Goal: Information Seeking & Learning: Learn about a topic

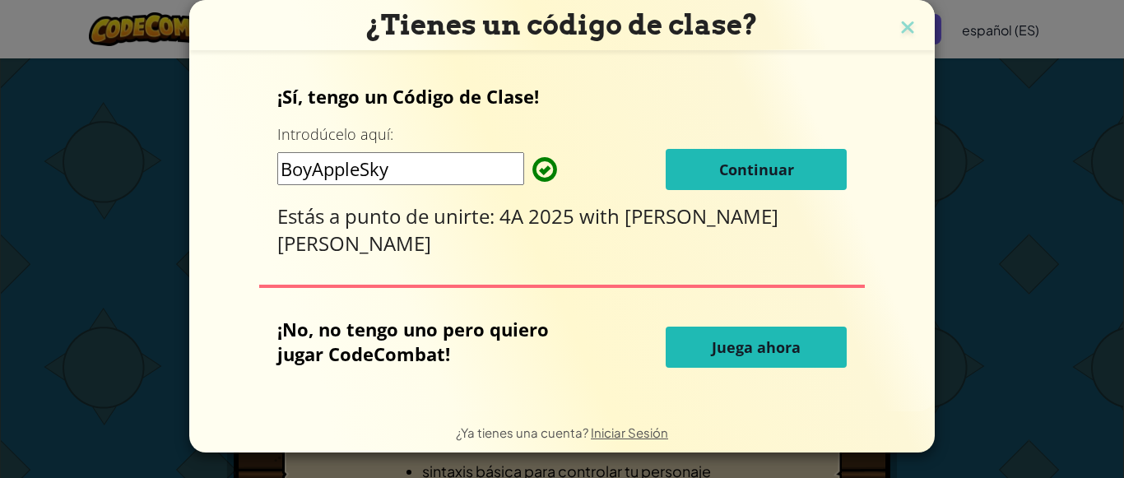
click at [700, 160] on button "Continuar" at bounding box center [756, 169] width 181 height 41
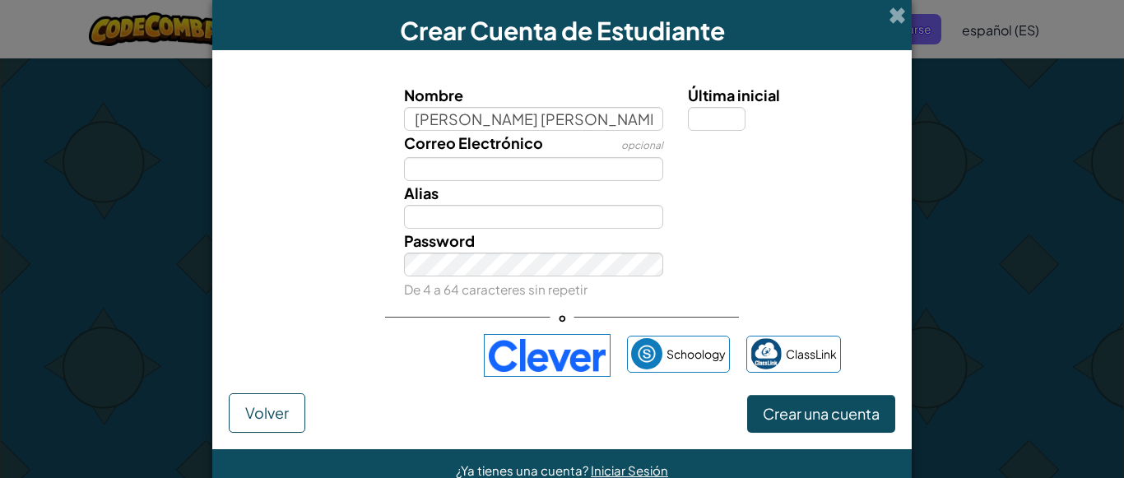
type input "jefferson steven garcia pacheco"
type input "Jefferson steven garcia pacheco"
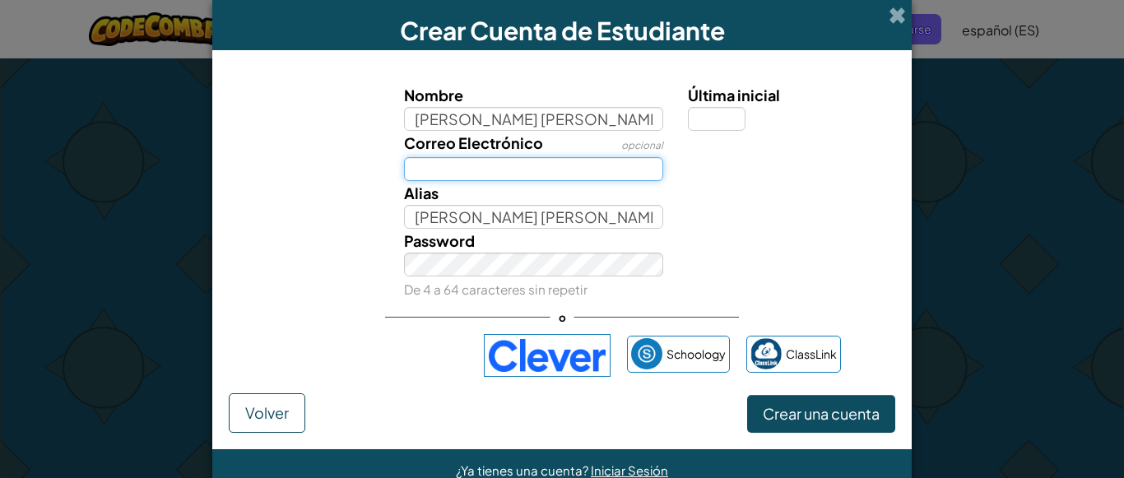
click at [560, 165] on input "Correo Electrónico" at bounding box center [534, 169] width 260 height 24
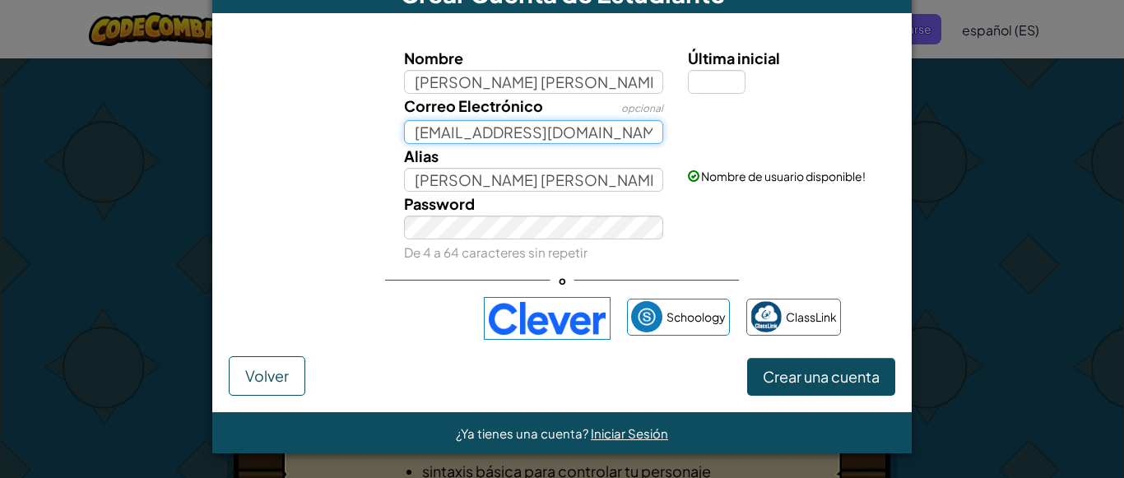
type input "202501173@juanaparicio.edu.gt"
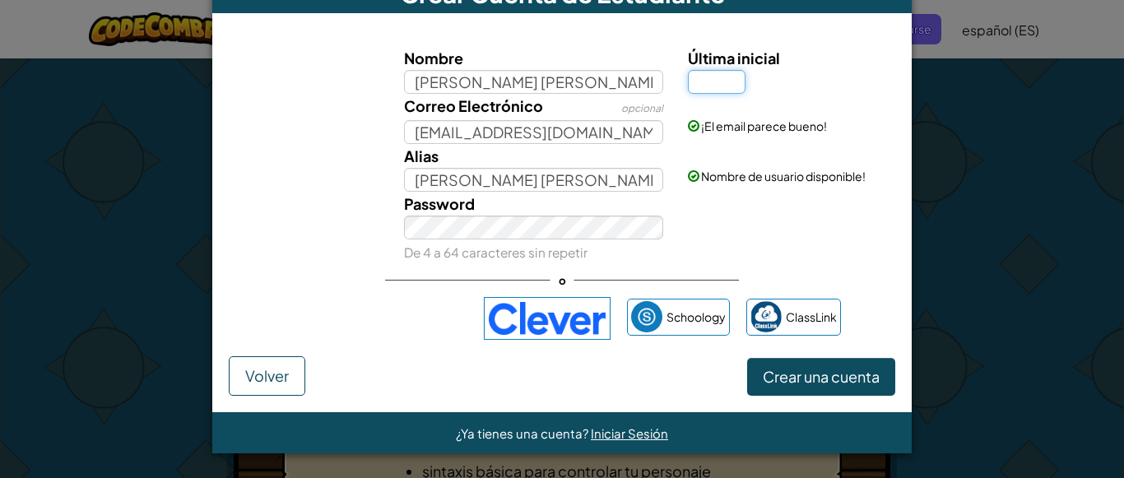
click at [721, 81] on input "Última inicial" at bounding box center [717, 82] width 58 height 24
type input "e"
type input "E"
type input "[PERSON_NAME] [PERSON_NAME] pachecoE"
click at [811, 391] on button "Crear una cuenta" at bounding box center [821, 377] width 148 height 38
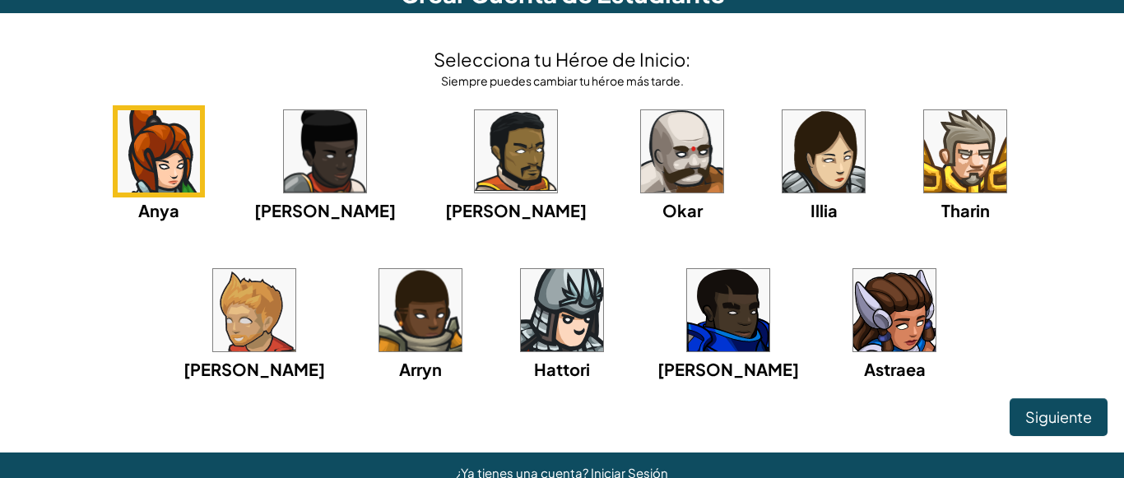
click at [924, 152] on img at bounding box center [965, 151] width 82 height 82
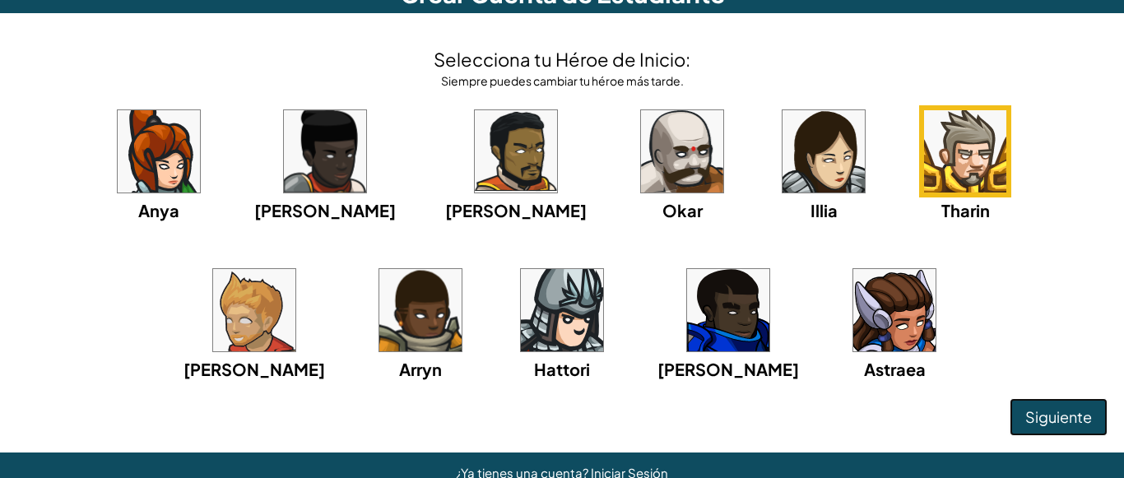
click at [1038, 418] on span "Siguiente" at bounding box center [1058, 416] width 67 height 19
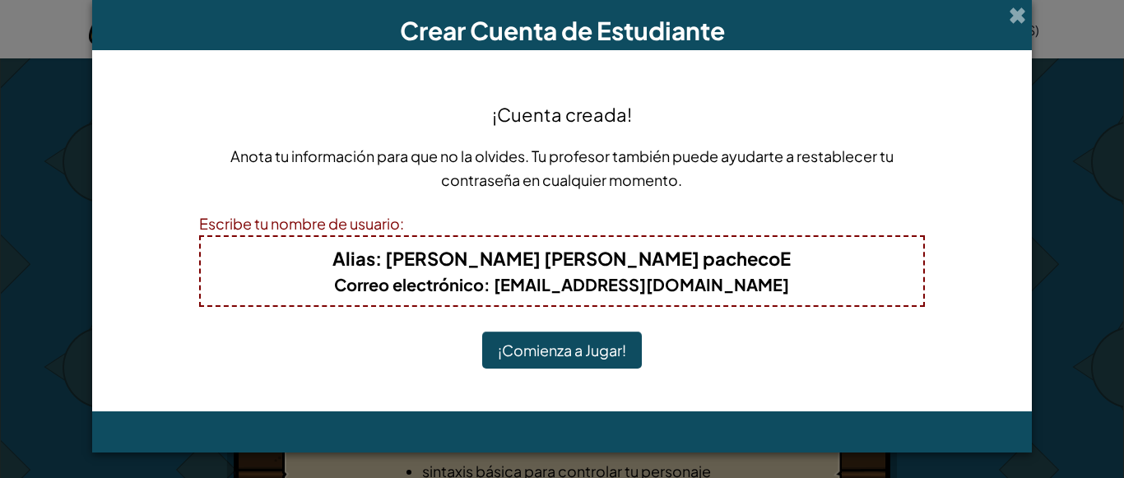
click at [583, 342] on button "¡Comienza a Jugar!" at bounding box center [562, 351] width 160 height 38
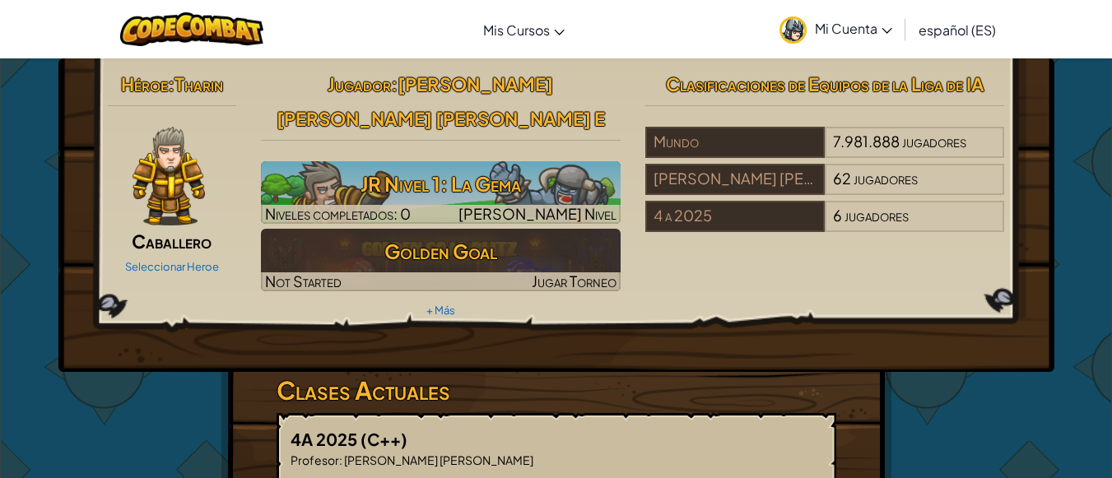
click at [168, 259] on div "Seleccionar Heroe" at bounding box center [172, 266] width 129 height 26
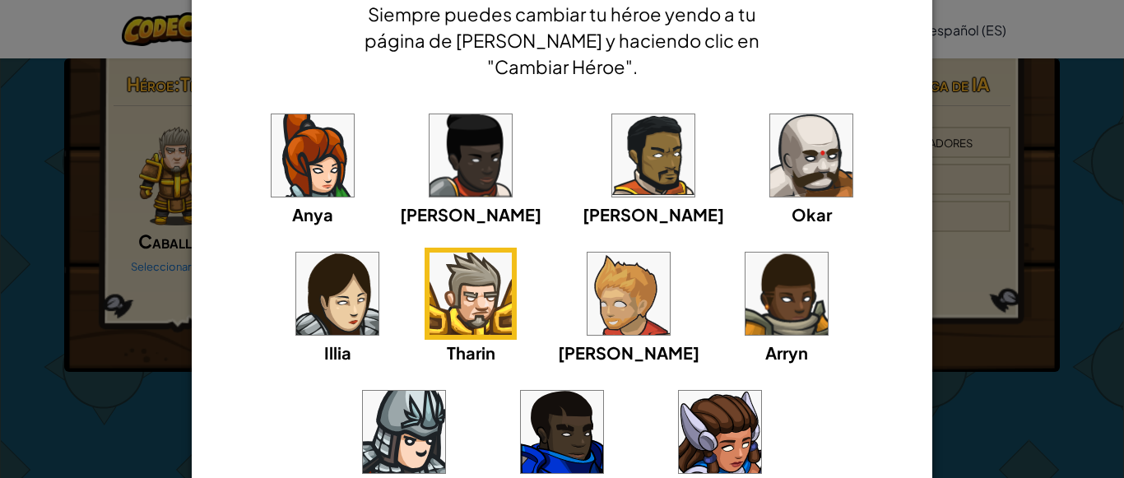
scroll to position [165, 0]
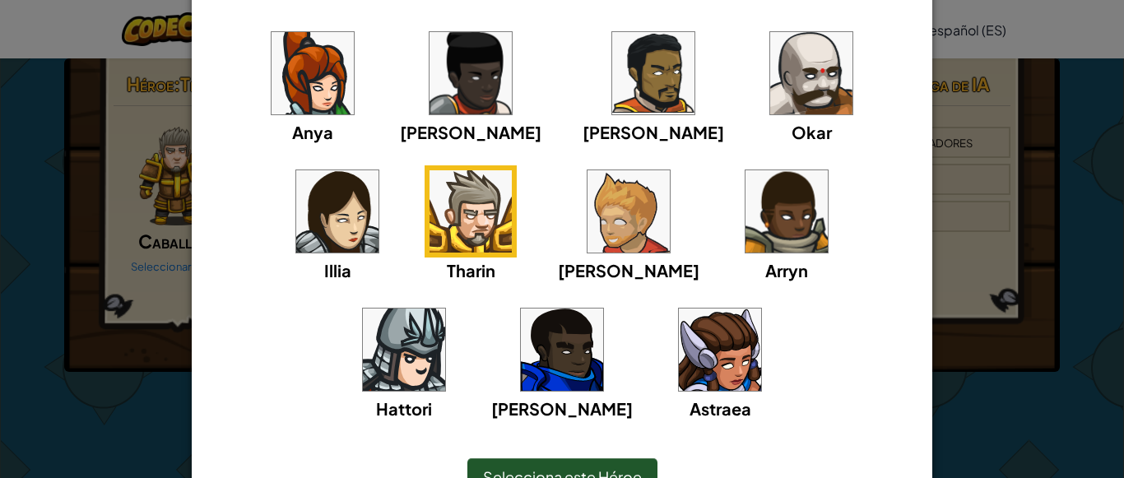
click at [445, 309] on img at bounding box center [404, 350] width 82 height 82
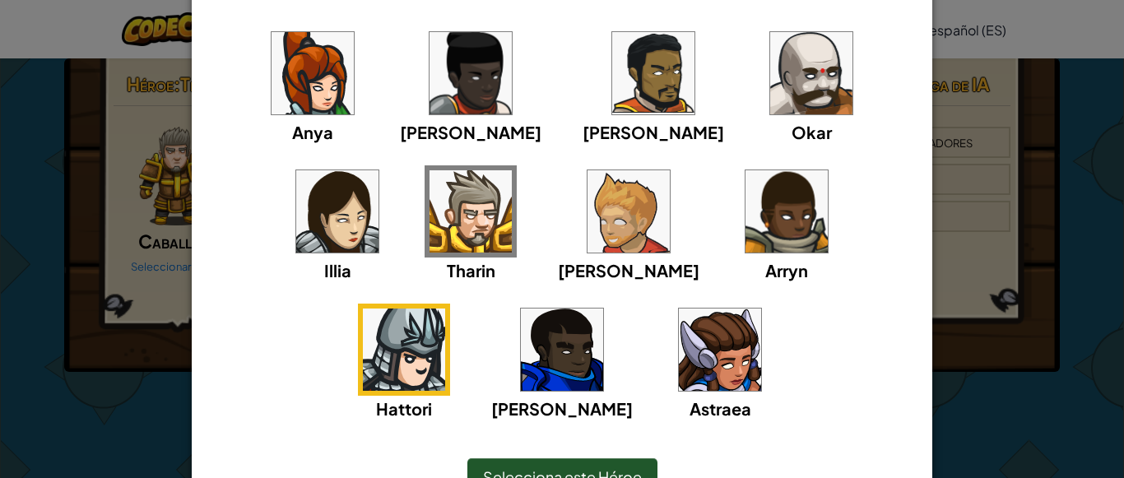
click at [445, 309] on img at bounding box center [404, 350] width 82 height 82
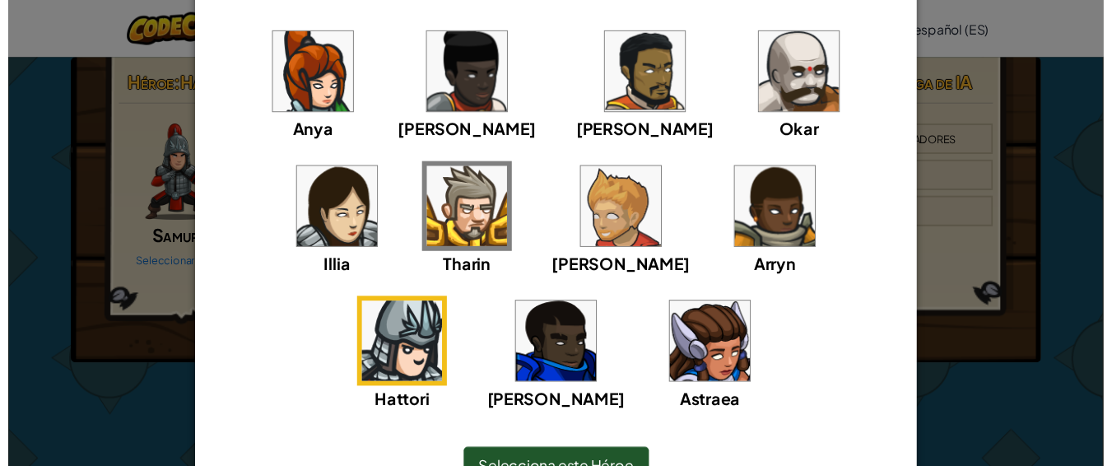
scroll to position [247, 0]
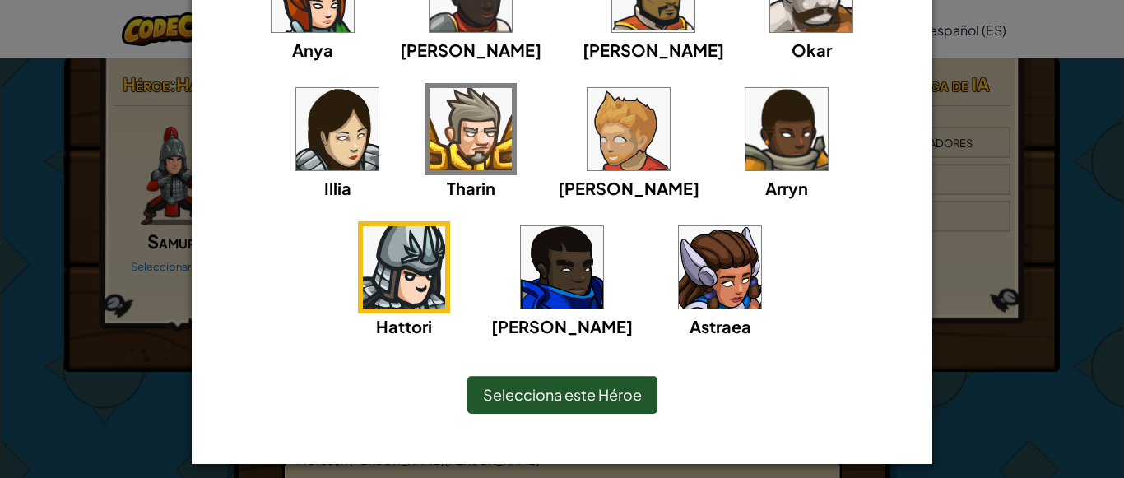
click at [605, 383] on div "Selecciona este Héroe" at bounding box center [562, 395] width 190 height 38
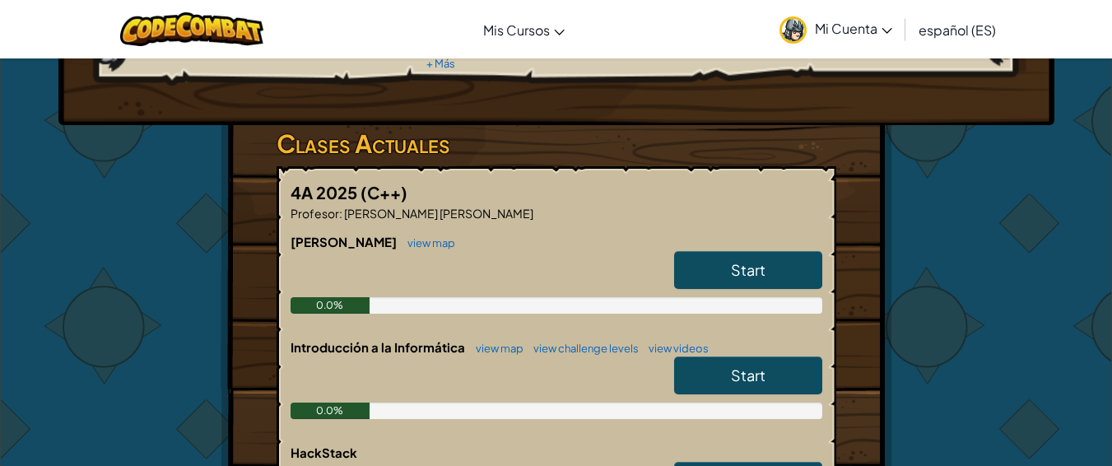
click at [688, 251] on link "Start" at bounding box center [748, 270] width 148 height 38
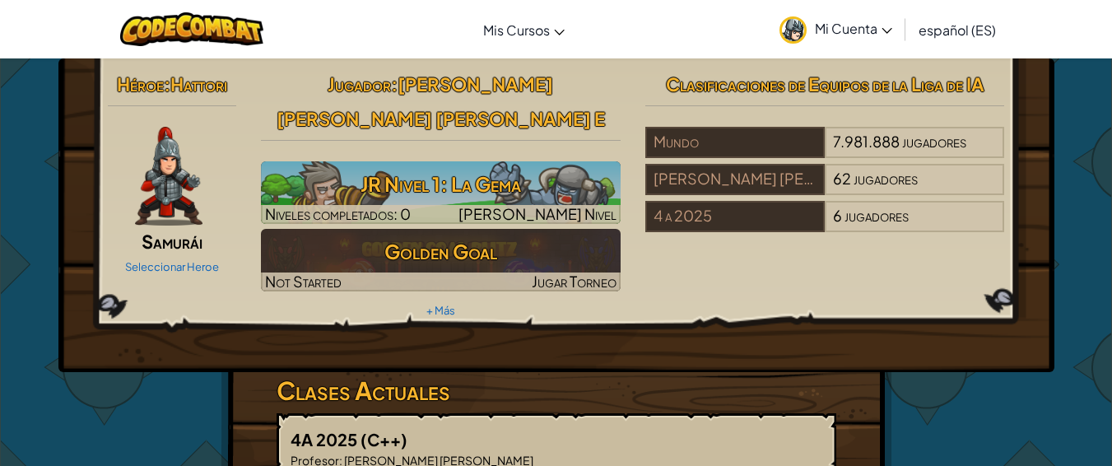
select select "es-ES"
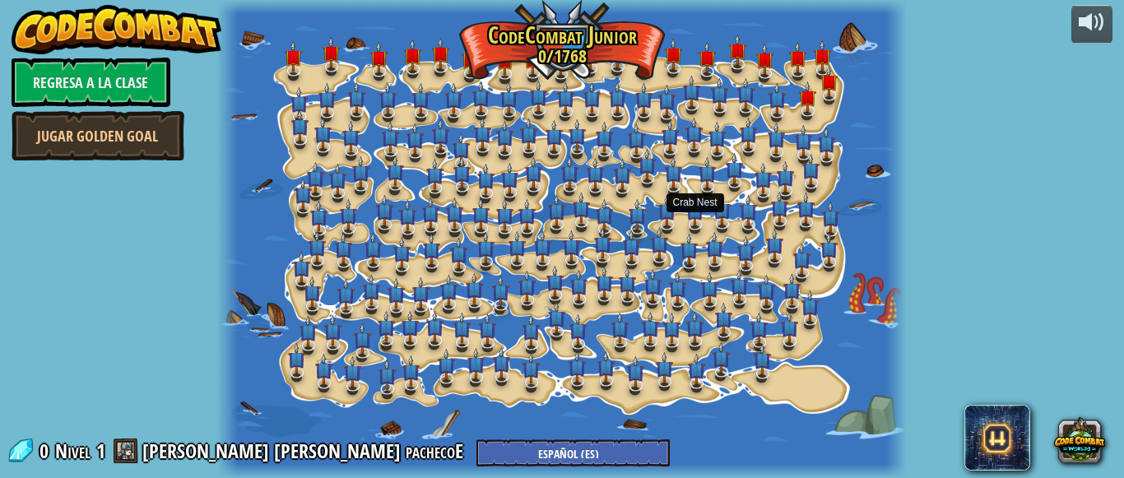
select select "es-ES"
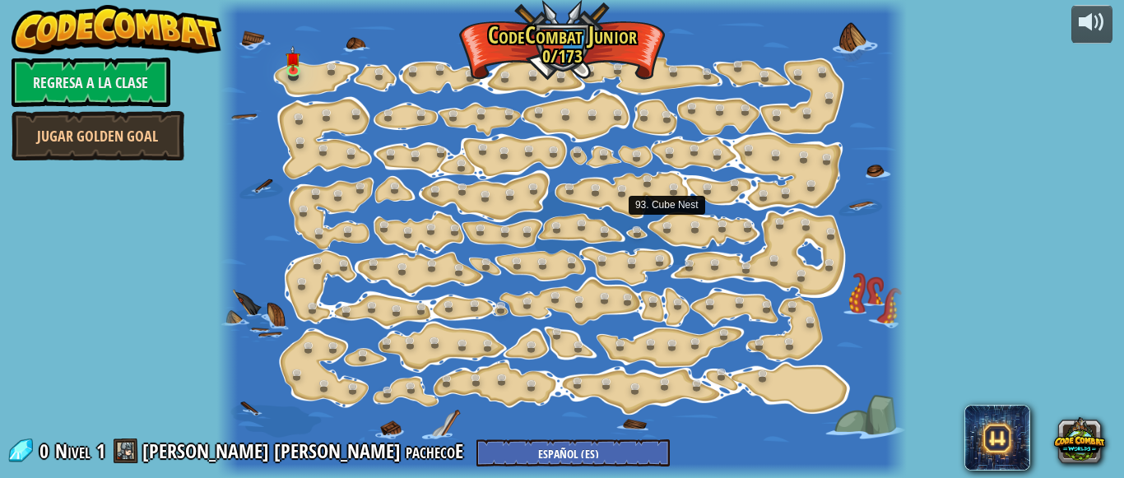
select select "es-ES"
click at [295, 49] on img at bounding box center [293, 52] width 15 height 35
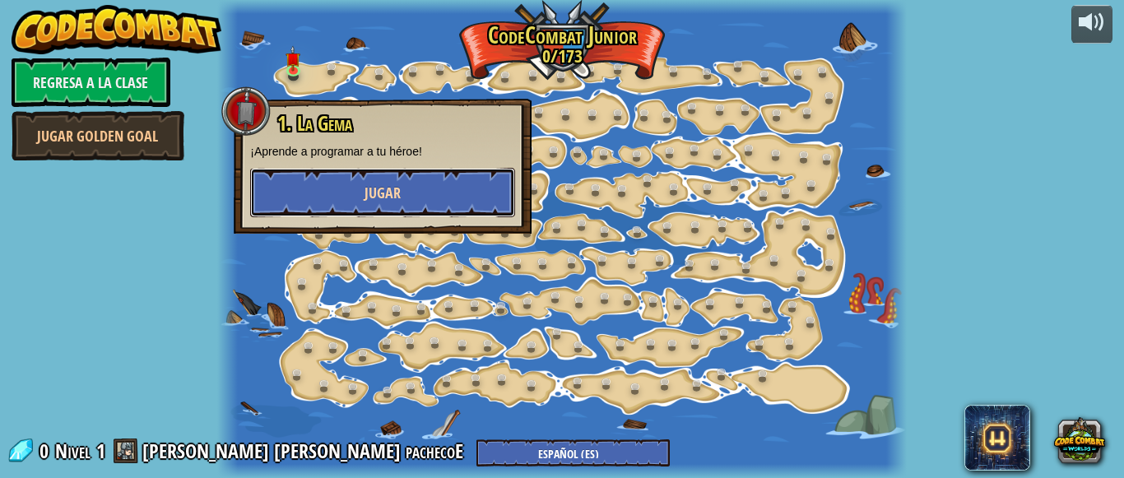
click at [365, 188] on span "Jugar" at bounding box center [383, 193] width 36 height 21
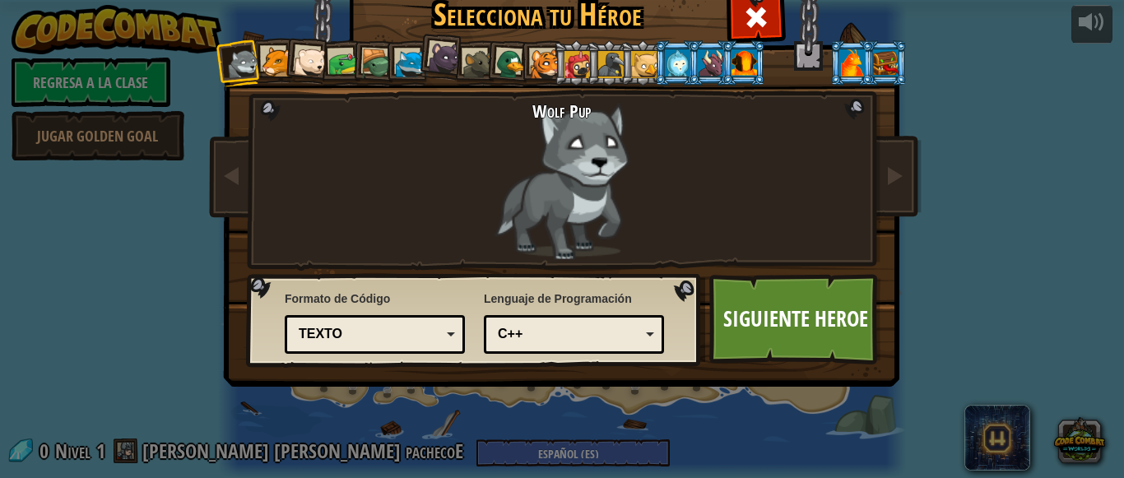
click at [267, 58] on div at bounding box center [277, 62] width 30 height 30
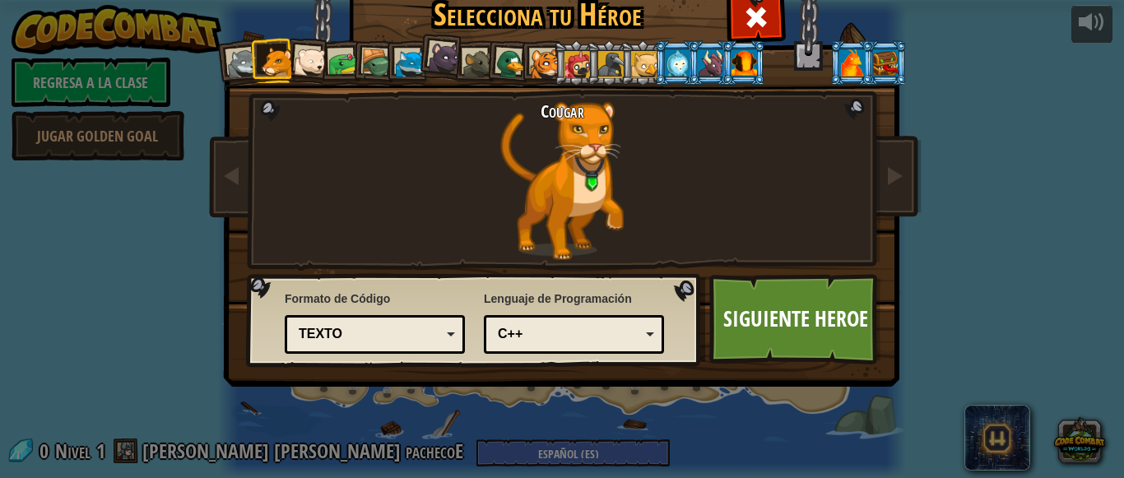
click at [463, 56] on div at bounding box center [478, 64] width 30 height 30
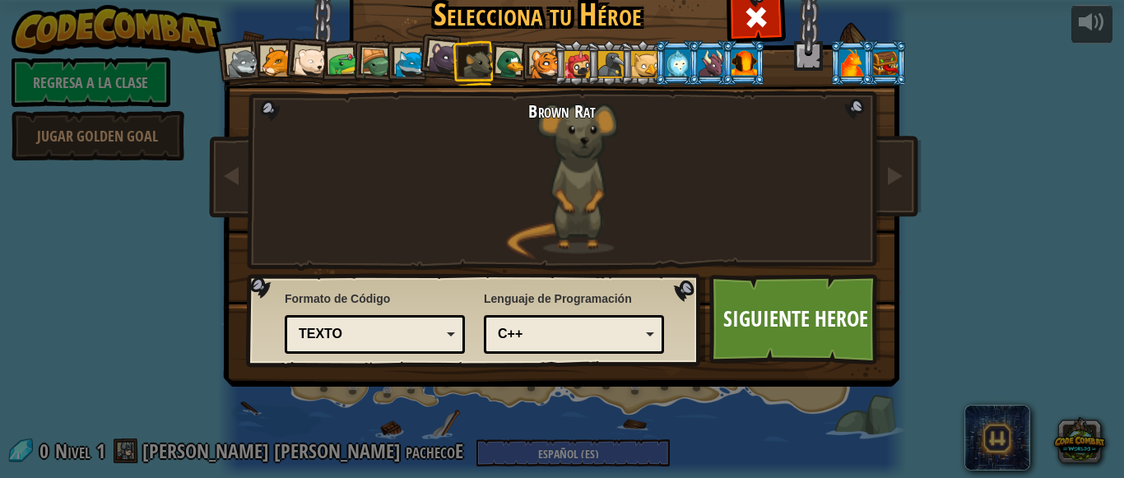
click at [298, 58] on div at bounding box center [310, 62] width 33 height 33
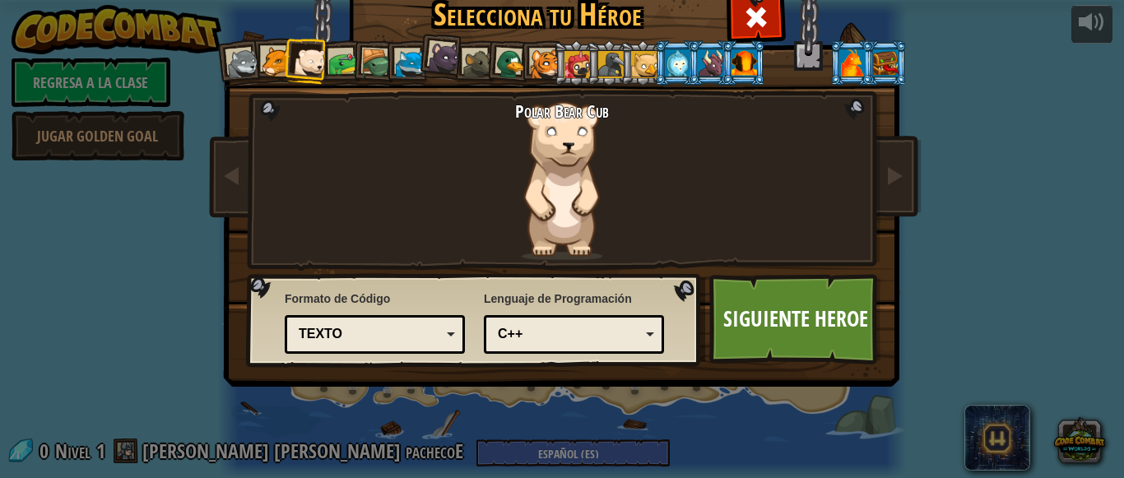
click at [402, 53] on div at bounding box center [411, 64] width 30 height 30
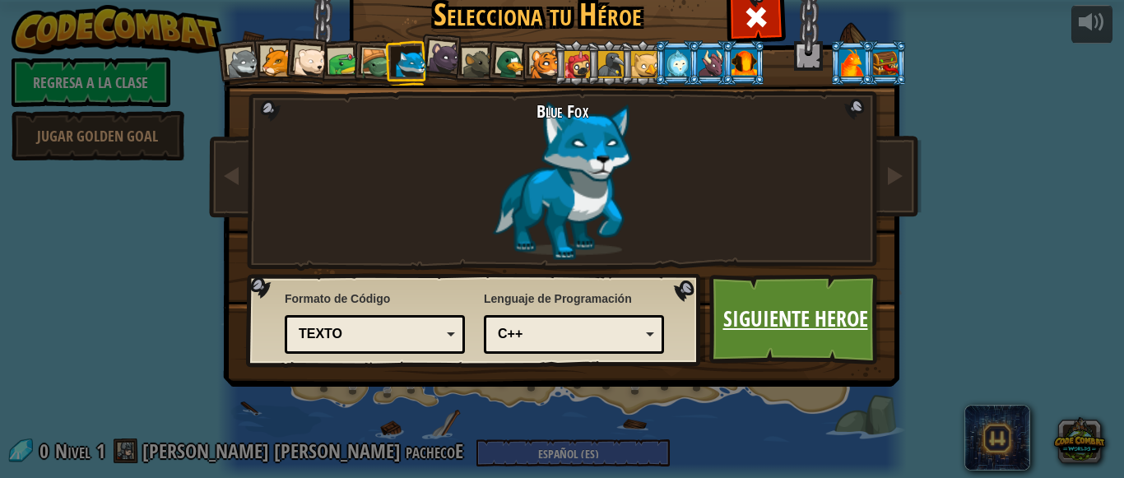
click at [773, 329] on link "Siguiente Heroe" at bounding box center [795, 319] width 172 height 91
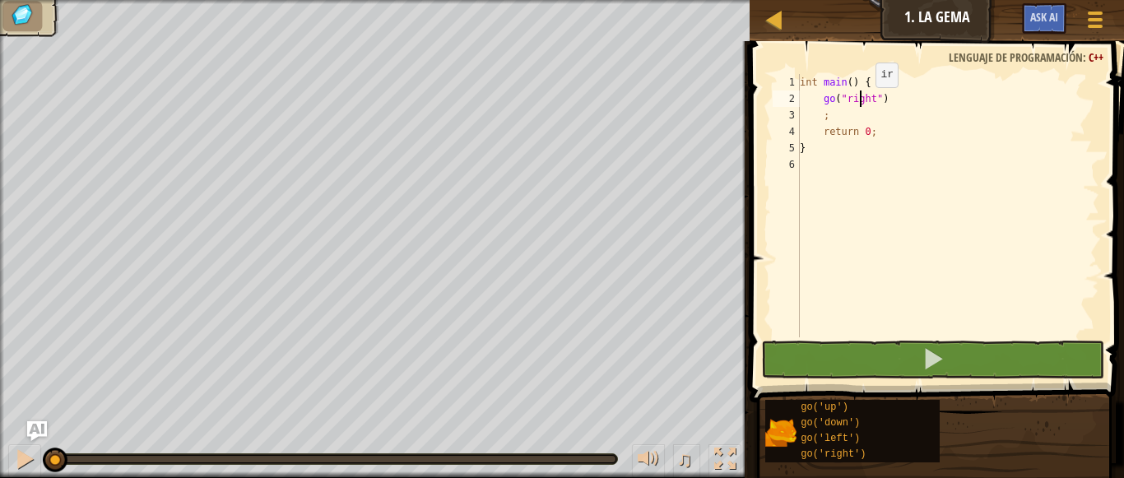
click at [862, 104] on div "int main ( ) { go ( " right " ) ; return 0 ; }" at bounding box center [948, 222] width 303 height 296
click at [865, 103] on div "int main ( ) { go ( " right " ) ; return 0 ; }" at bounding box center [948, 222] width 303 height 296
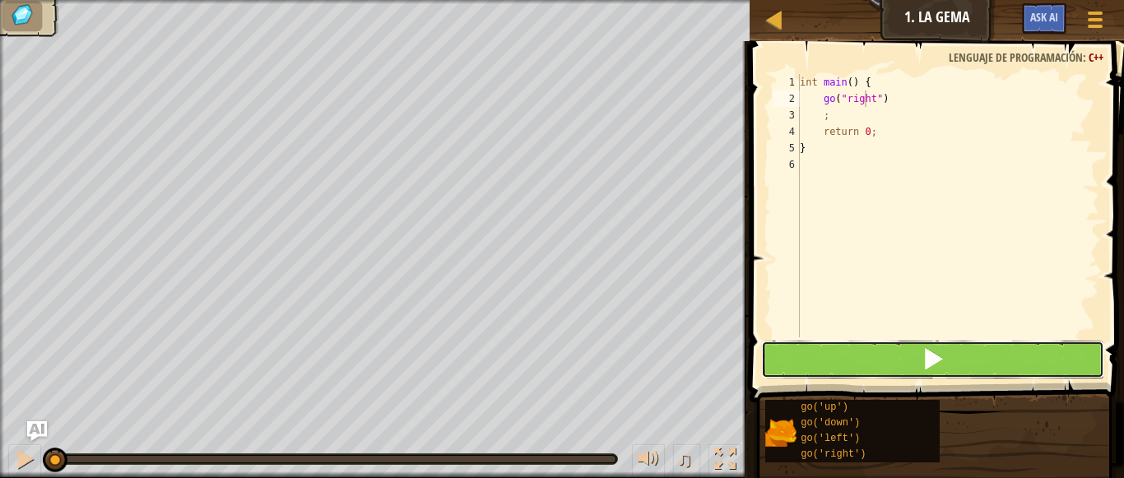
click at [957, 371] on button at bounding box center [933, 360] width 344 height 38
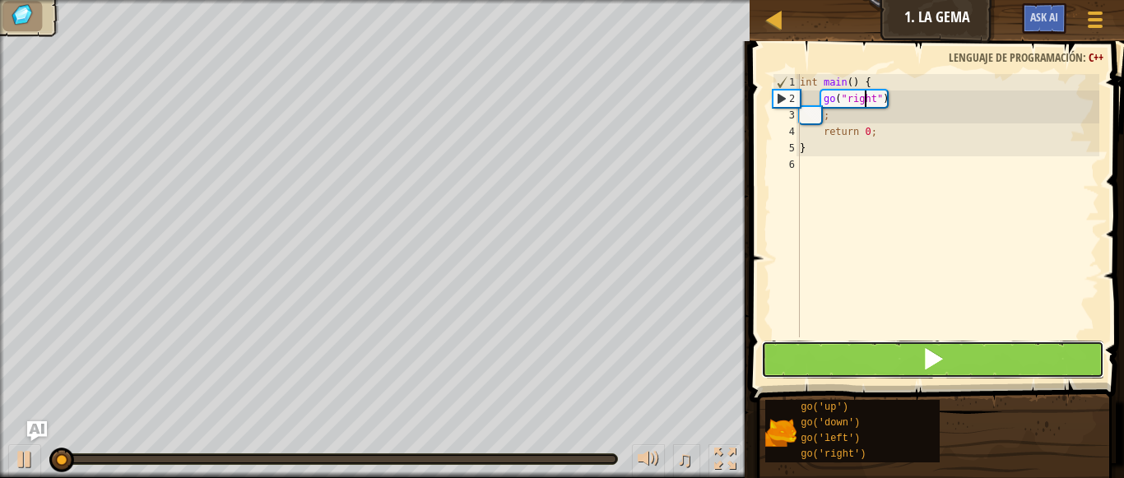
click at [955, 363] on button at bounding box center [933, 360] width 344 height 38
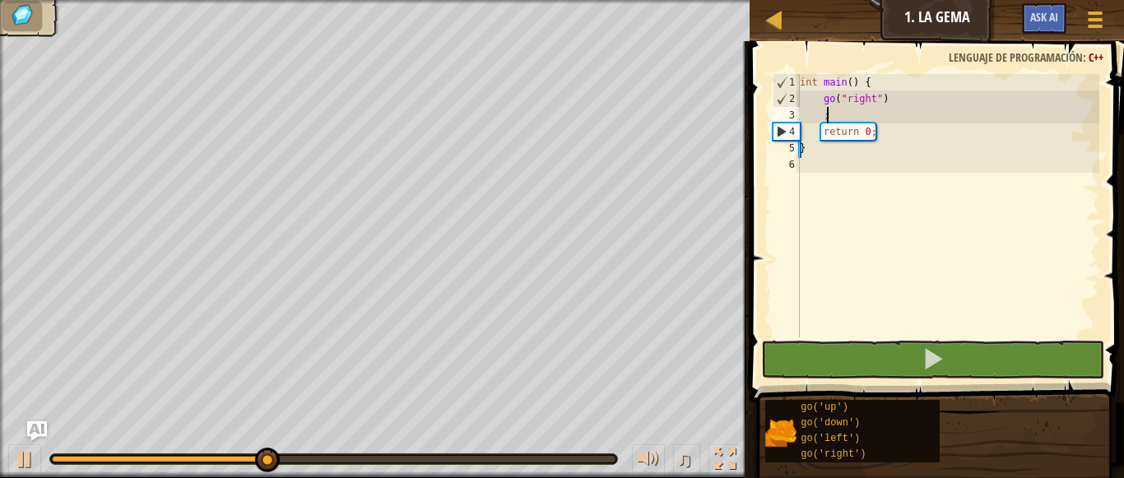
click at [881, 115] on div "int main ( ) { go ( " right " ) ; return 0 ; }" at bounding box center [948, 222] width 303 height 296
click at [867, 144] on div "int main ( ) { go ( " right " ) ; return 0 ; }" at bounding box center [948, 222] width 303 height 296
click at [859, 137] on div "int main ( ) { go ( " right " ) ; return 0 ; }" at bounding box center [948, 222] width 303 height 296
click at [771, 129] on div "return 0; 1 2 3 4 5 6 int main ( ) { go ( " right " ) ; return 0 ; } הההההההההה…" at bounding box center [934, 205] width 330 height 263
click at [781, 123] on div "4" at bounding box center [787, 131] width 26 height 16
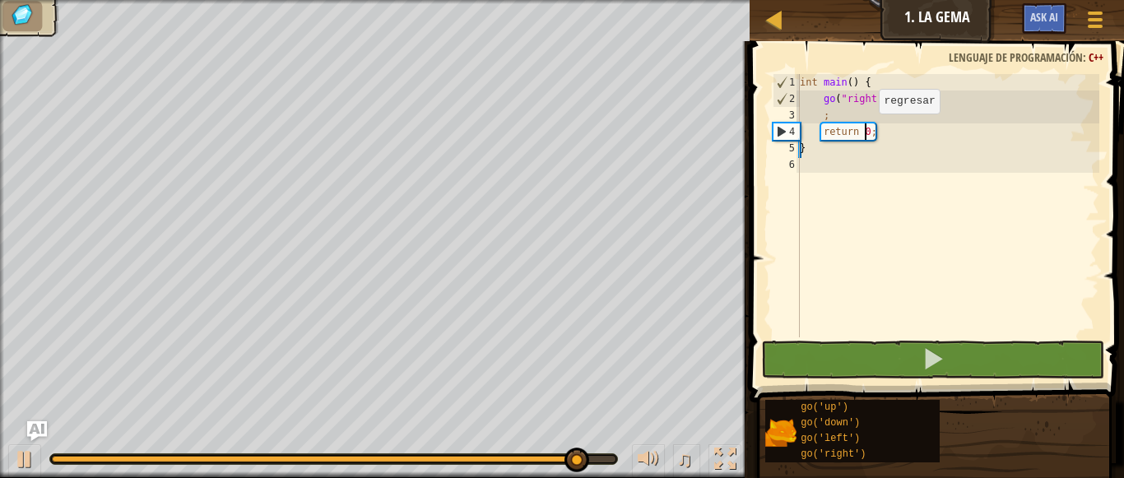
click at [865, 130] on div "int main ( ) { go ( " right " ) ; return 0 ; }" at bounding box center [948, 222] width 303 height 296
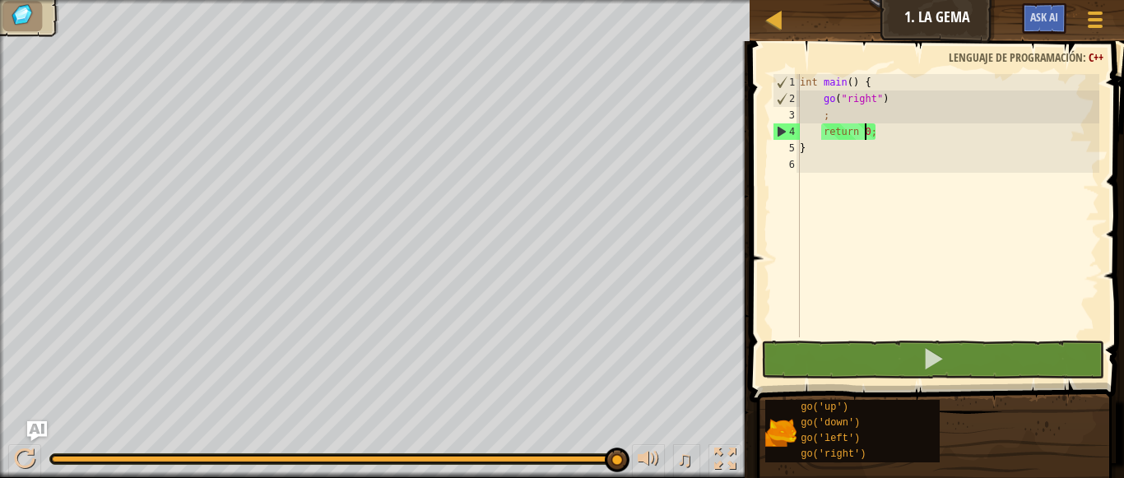
click at [871, 130] on div "int main ( ) { go ( " right " ) ; return 0 ; }" at bounding box center [948, 222] width 303 height 296
click at [870, 146] on div "int main ( ) { go ( " right " ) ; return 0 ; }" at bounding box center [948, 222] width 303 height 296
click at [818, 154] on div "int main ( ) { go ( " right " ) ; return 0 ; }" at bounding box center [948, 222] width 303 height 296
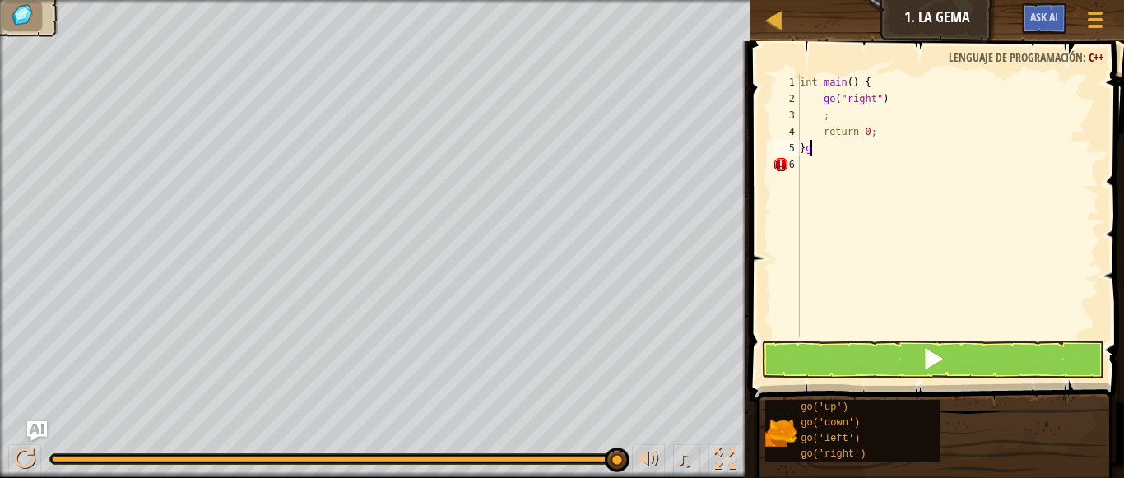
scroll to position [7, 0]
type textarea "}"
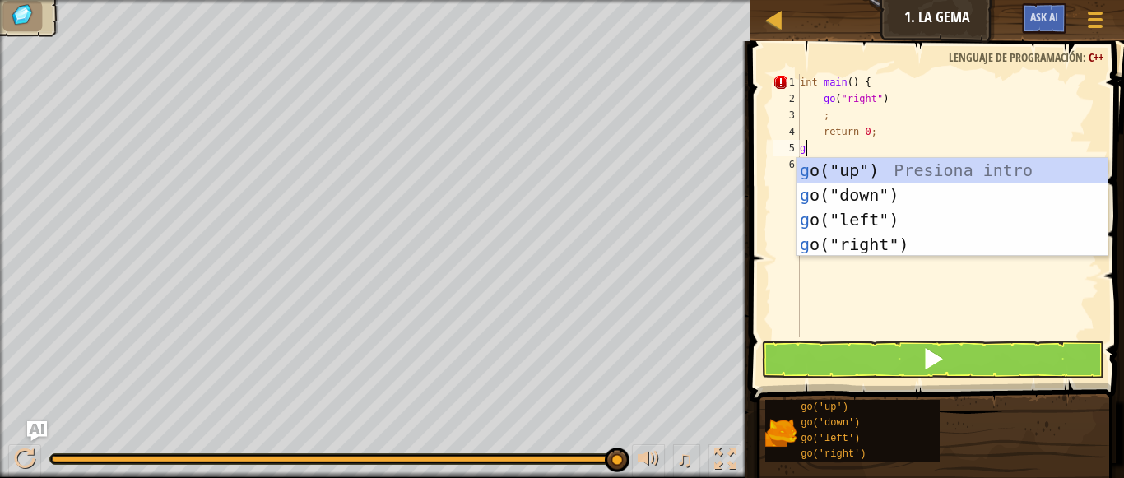
type textarea "go"
click at [839, 238] on div "go ("up") Presiona intro go ("down") Presiona intro go ("left") Presiona intro …" at bounding box center [952, 232] width 311 height 148
click at [839, 238] on div "int main ( ) { go ( " right " ) ; return 0 ; go" at bounding box center [948, 222] width 303 height 296
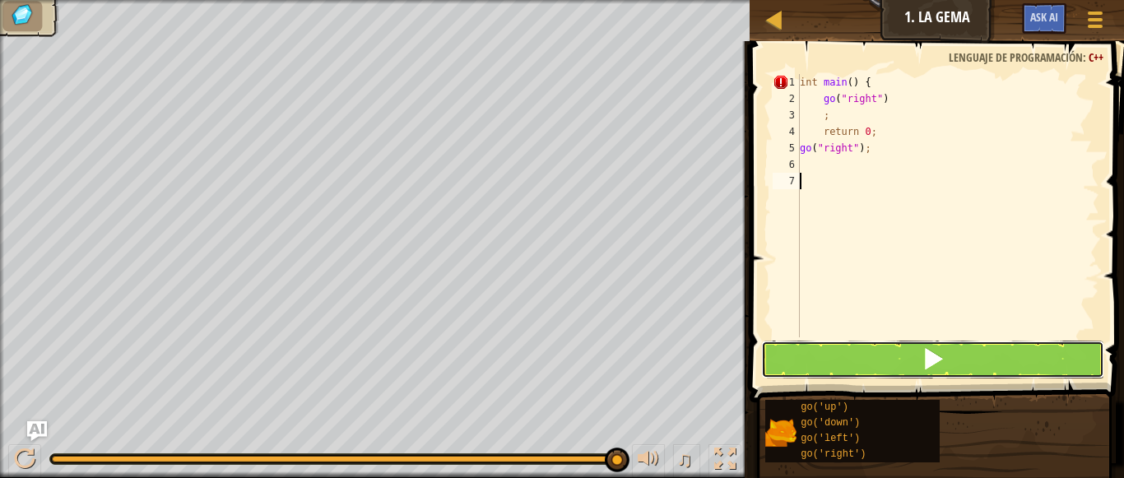
click at [832, 355] on button at bounding box center [933, 360] width 344 height 38
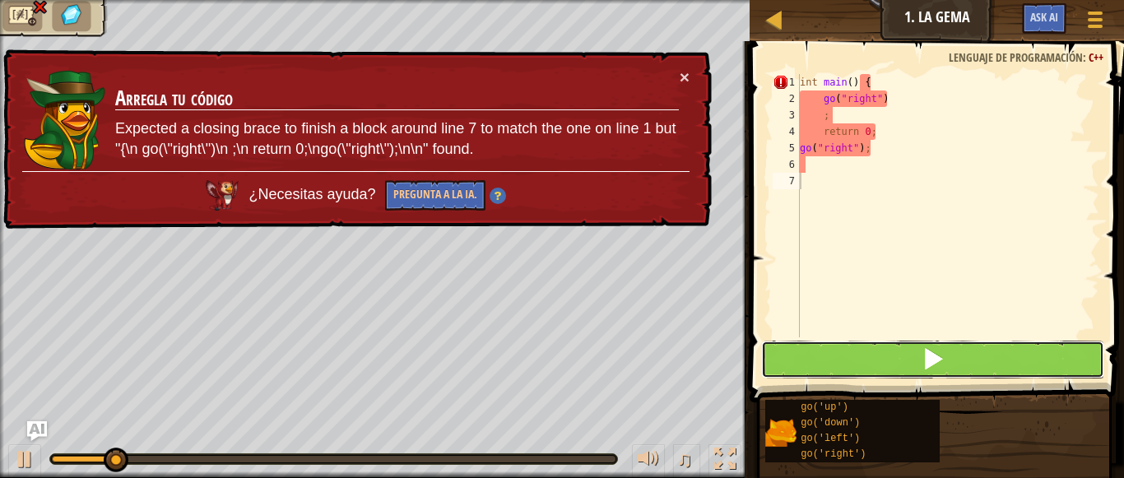
click at [834, 352] on button at bounding box center [933, 360] width 344 height 38
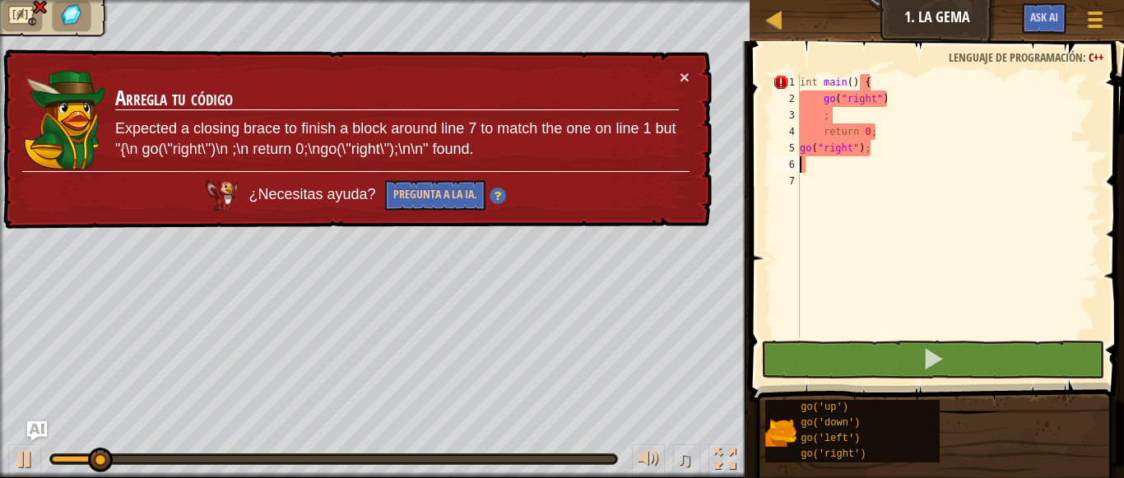
drag, startPoint x: 871, startPoint y: 161, endPoint x: 874, endPoint y: 149, distance: 12.8
click at [871, 158] on div "int main ( ) { go ( " right " ) ; return 0 ; go ( " right " ) ;" at bounding box center [948, 222] width 303 height 296
click at [688, 70] on button "×" at bounding box center [685, 78] width 10 height 17
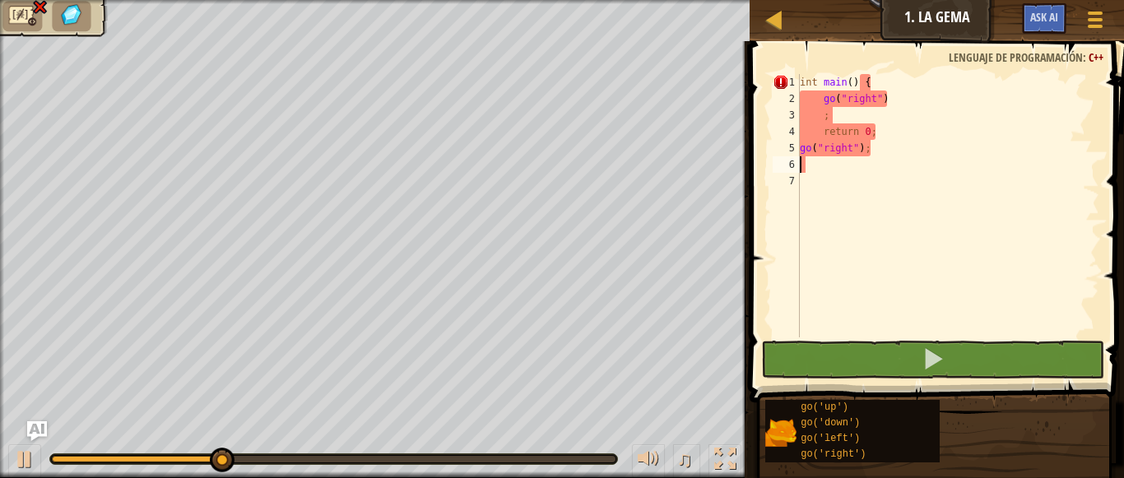
click at [872, 161] on div "int main ( ) { go ( " right " ) ; return 0 ; go ( " right " ) ;" at bounding box center [948, 222] width 303 height 296
click at [872, 153] on div "int main ( ) { go ( " right " ) ; return 0 ; go ( " right " ) ;" at bounding box center [948, 222] width 303 height 296
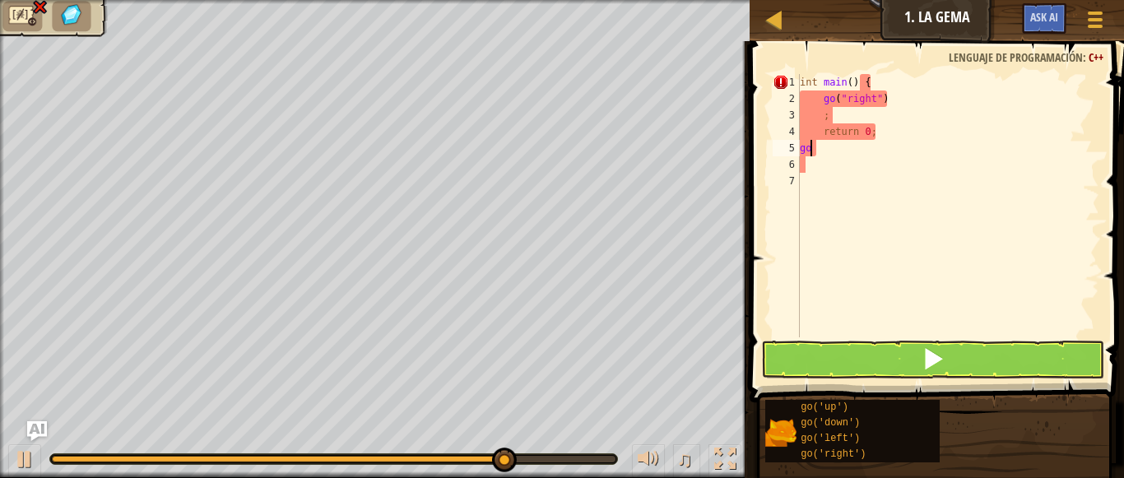
type textarea "g"
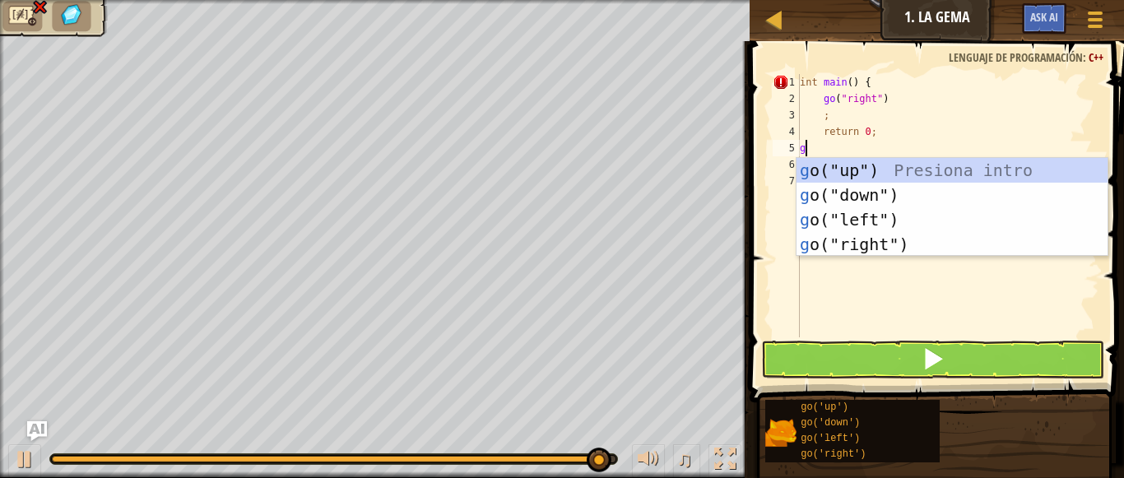
type textarea "go"
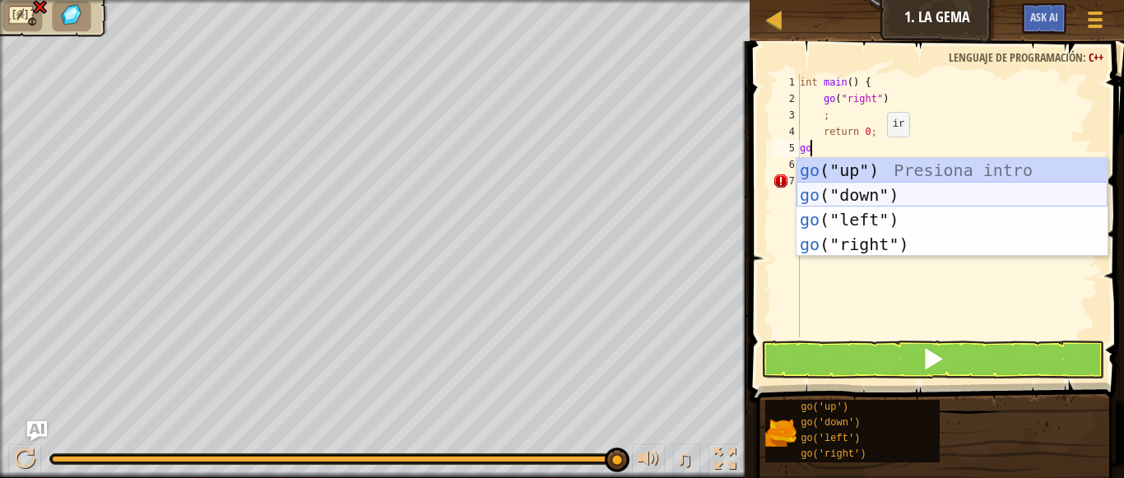
click at [872, 193] on div "go ("up") Presiona intro go ("down") Presiona intro go ("left") Presiona intro …" at bounding box center [952, 232] width 311 height 148
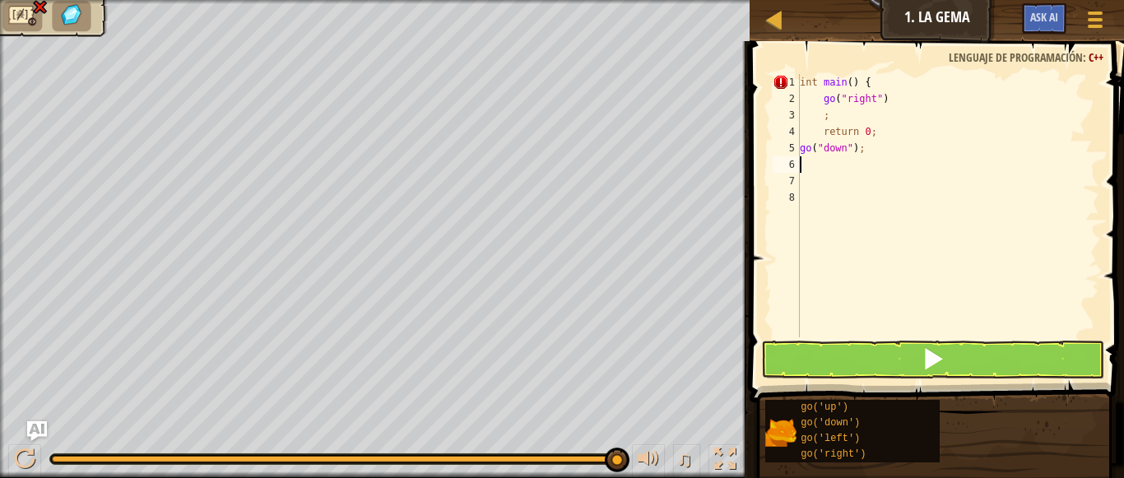
click at [870, 144] on div "int main ( ) { go ( " right " ) ; return 0 ; go ( " down " ) ;" at bounding box center [948, 222] width 303 height 296
type textarea "g"
type textarea "r"
type textarea ";"
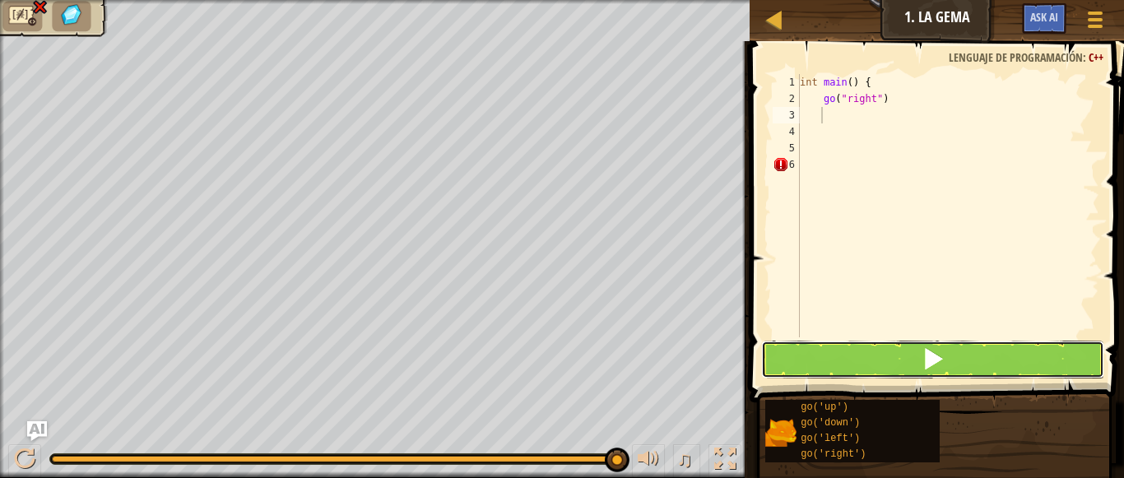
click at [931, 361] on span at bounding box center [933, 358] width 23 height 23
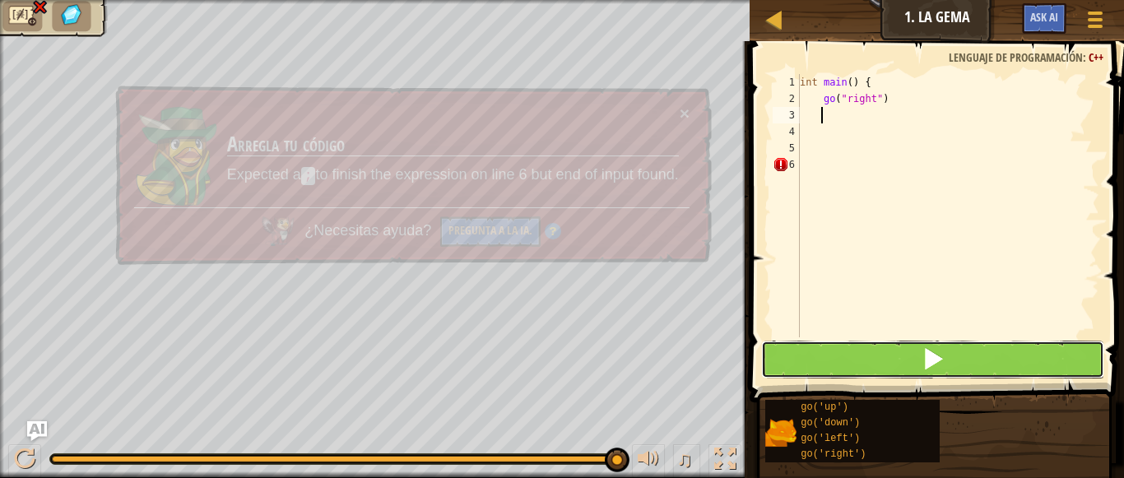
click at [931, 361] on span at bounding box center [933, 358] width 23 height 23
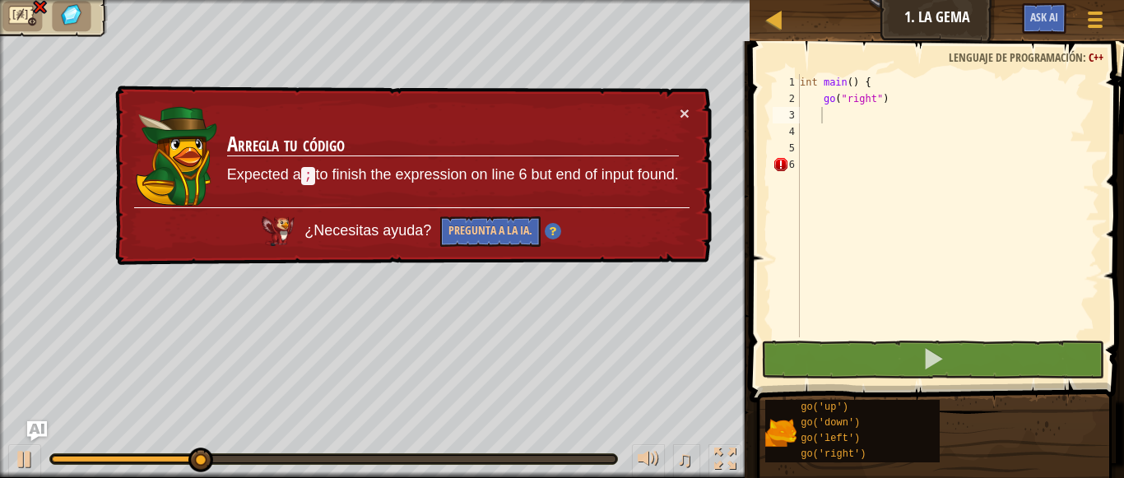
click at [677, 104] on td "Arregla tu código Expected a ; to finish the expression on line 6 but end of in…" at bounding box center [452, 155] width 454 height 105
click at [687, 109] on button "×" at bounding box center [686, 117] width 11 height 17
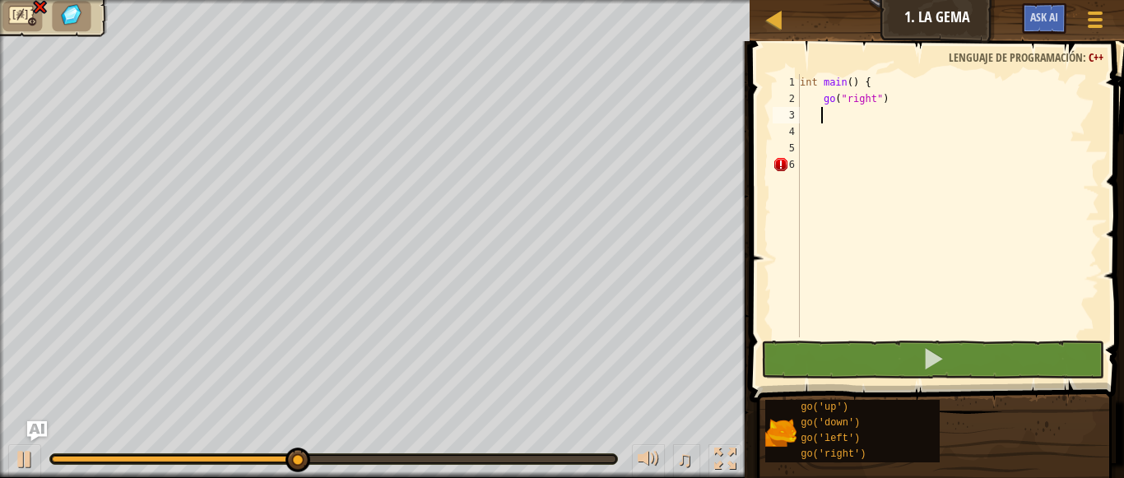
click at [862, 334] on div "int main ( ) { go ( " right " )" at bounding box center [948, 222] width 303 height 296
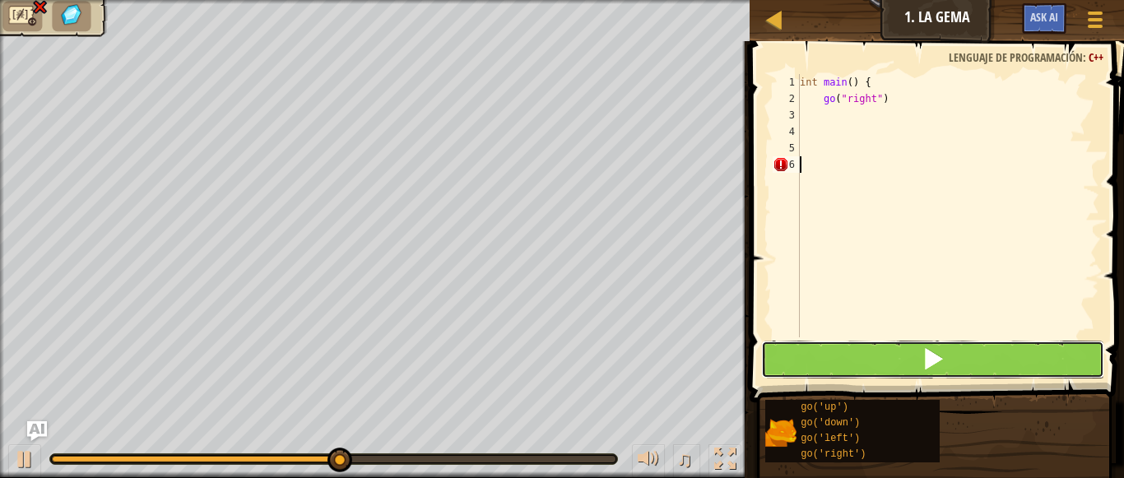
click at [863, 348] on button at bounding box center [933, 360] width 344 height 38
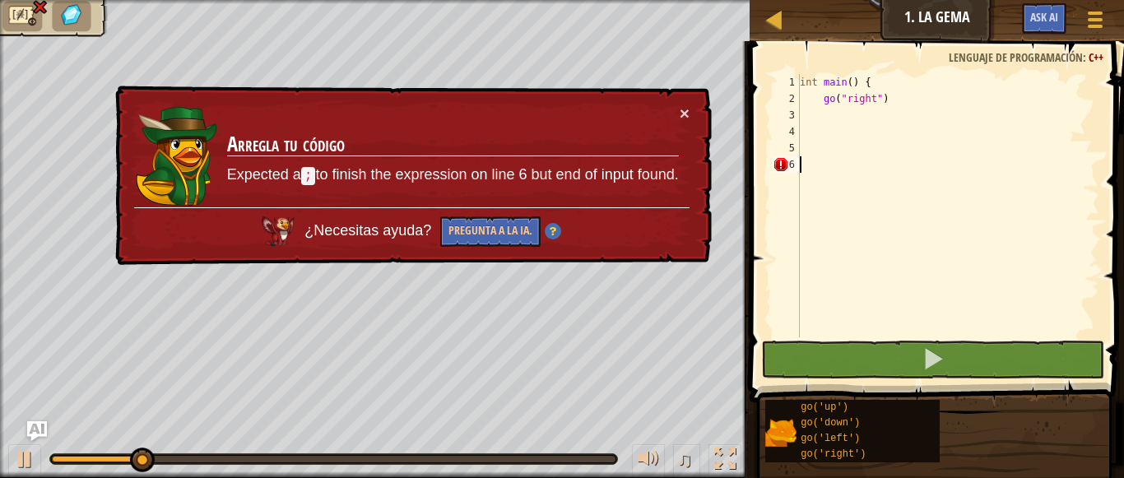
click at [676, 105] on td "Arregla tu código Expected a ; to finish the expression on line 6 but end of in…" at bounding box center [452, 155] width 454 height 105
click at [676, 105] on td "Arregla tu código Expected a ; to finish the expression on line 6 but end of in…" at bounding box center [452, 156] width 453 height 103
click at [700, 102] on div "× Arregla tu código Expected a ; to finish the expression on line 6 but end of …" at bounding box center [412, 175] width 602 height 184
click at [678, 109] on td "Arregla tu código Expected a ; to finish the expression on line 6 but end of in…" at bounding box center [452, 155] width 454 height 105
